Goal: Information Seeking & Learning: Learn about a topic

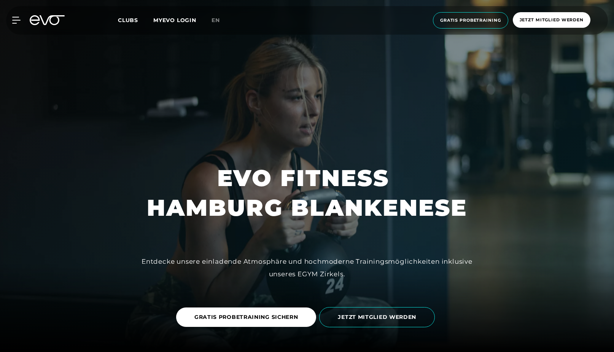
scroll to position [34, 0]
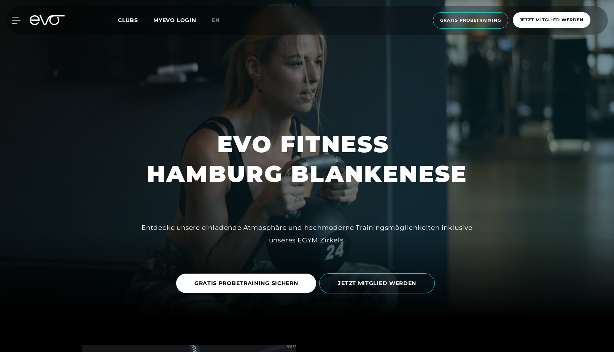
click at [127, 22] on span "Clubs" at bounding box center [128, 20] width 20 height 7
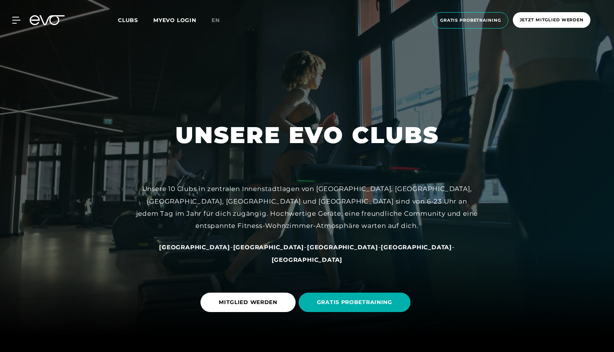
scroll to position [16, 0]
click at [18, 19] on icon at bounding box center [17, 20] width 11 height 7
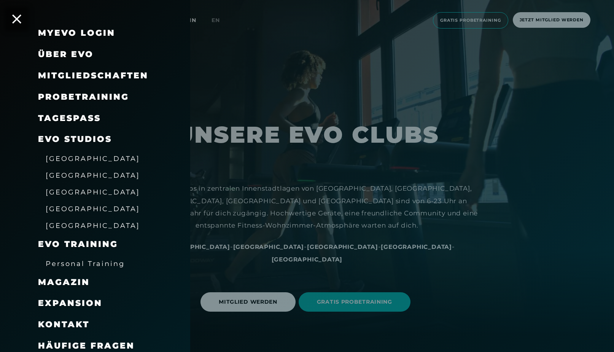
scroll to position [21, 0]
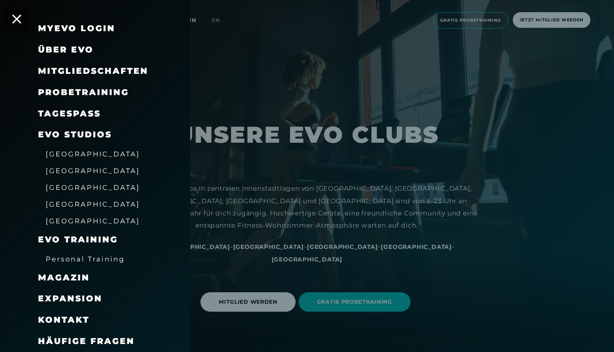
click at [67, 190] on span "[GEOGRAPHIC_DATA]" at bounding box center [93, 187] width 94 height 8
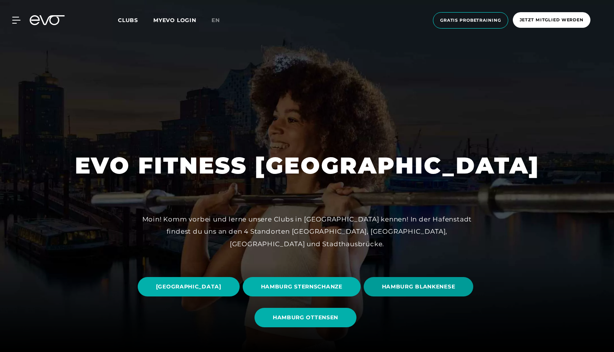
click at [382, 291] on span "HAMBURG BLANKENESE" at bounding box center [418, 287] width 73 height 8
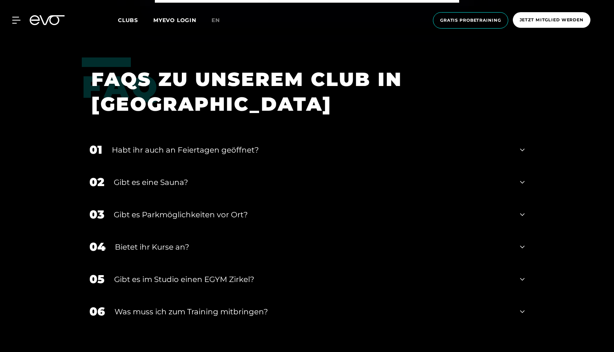
scroll to position [2628, 0]
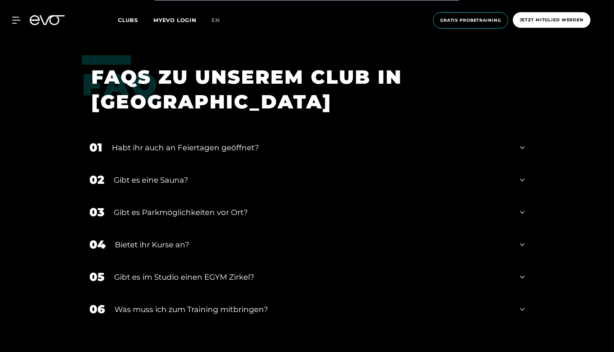
click at [523, 179] on icon at bounding box center [522, 180] width 5 height 3
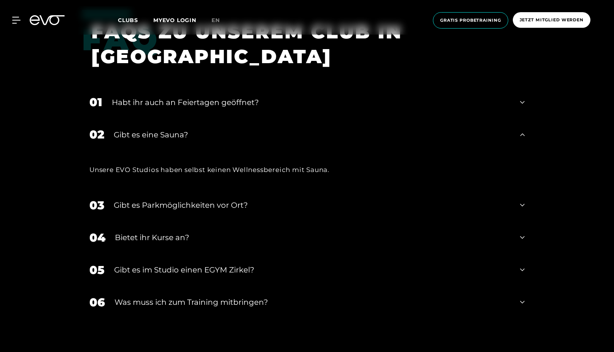
scroll to position [2677, 0]
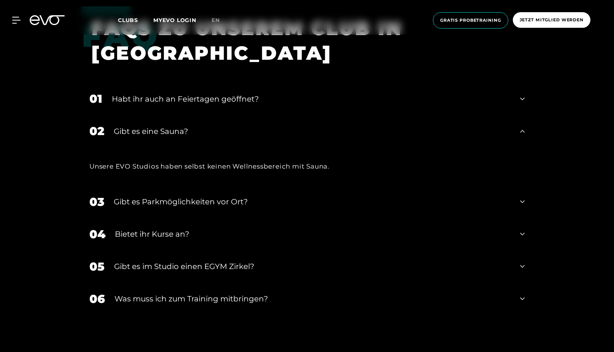
click at [525, 218] on div "04 Bietet ihr [DEMOGRAPHIC_DATA]?" at bounding box center [307, 234] width 450 height 32
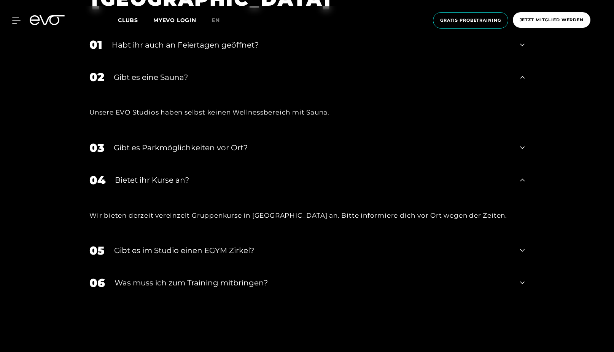
scroll to position [2733, 0]
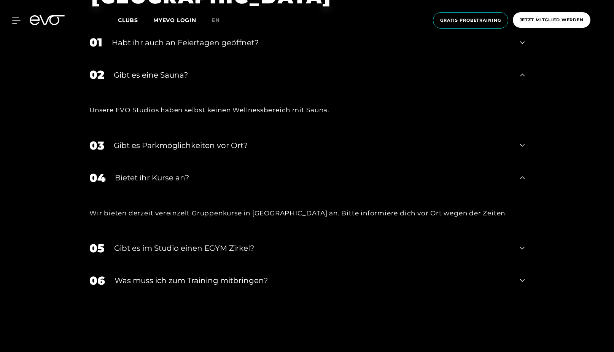
click at [524, 276] on icon at bounding box center [522, 280] width 5 height 9
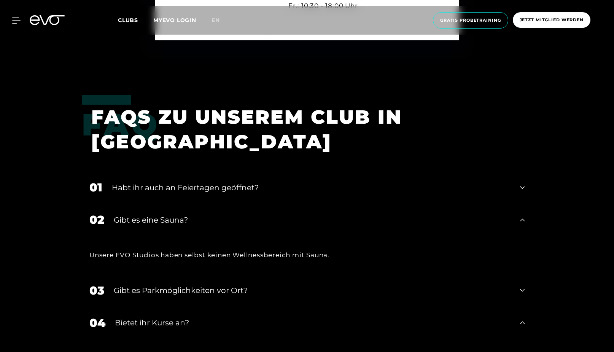
scroll to position [2585, 0]
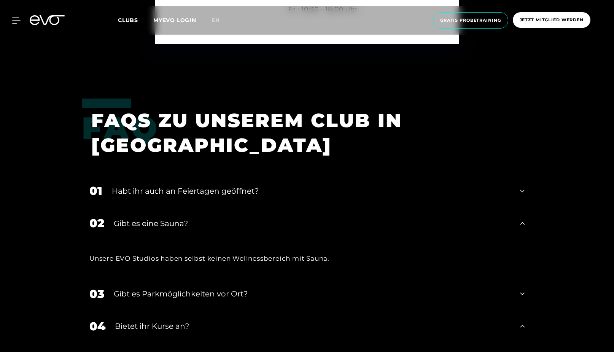
click at [522, 186] on icon at bounding box center [522, 190] width 5 height 9
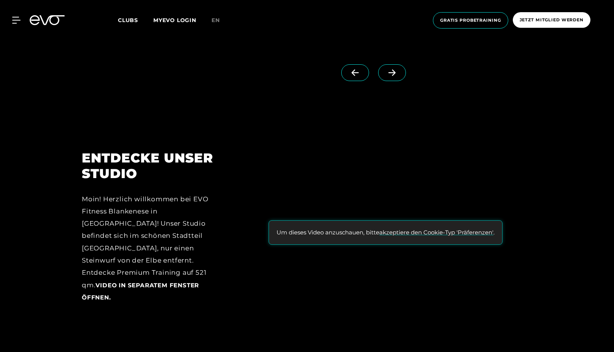
scroll to position [981, 0]
